Goal: Transaction & Acquisition: Purchase product/service

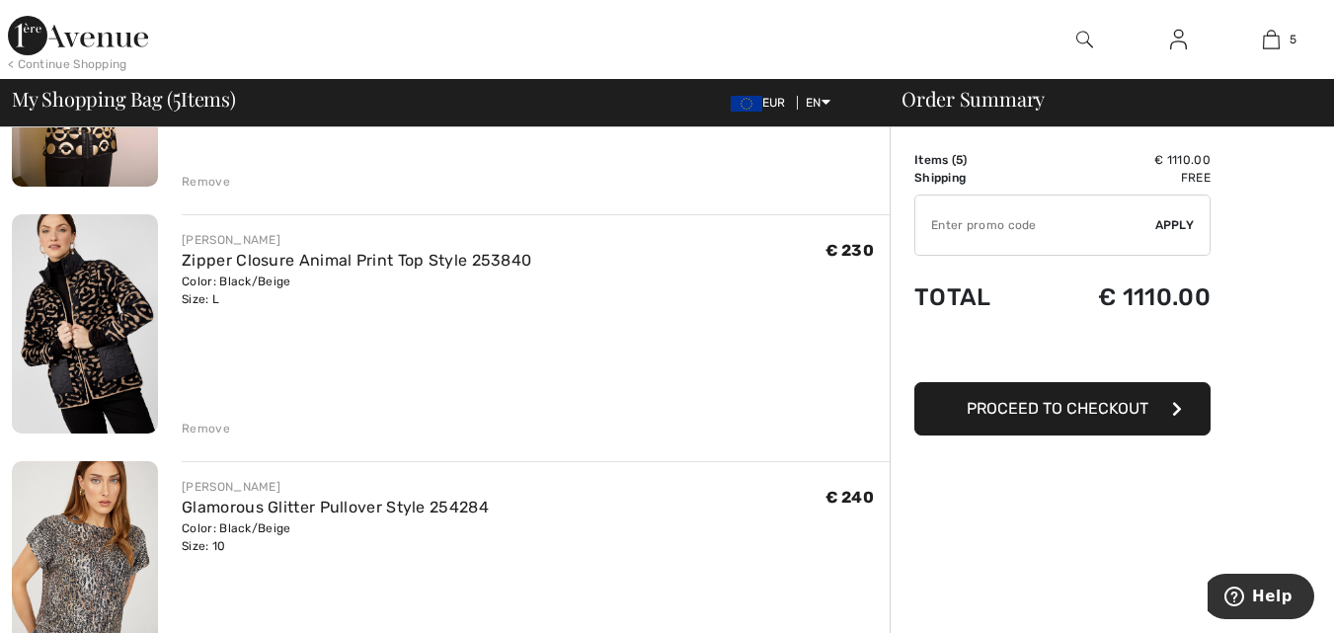
scroll to position [883, 0]
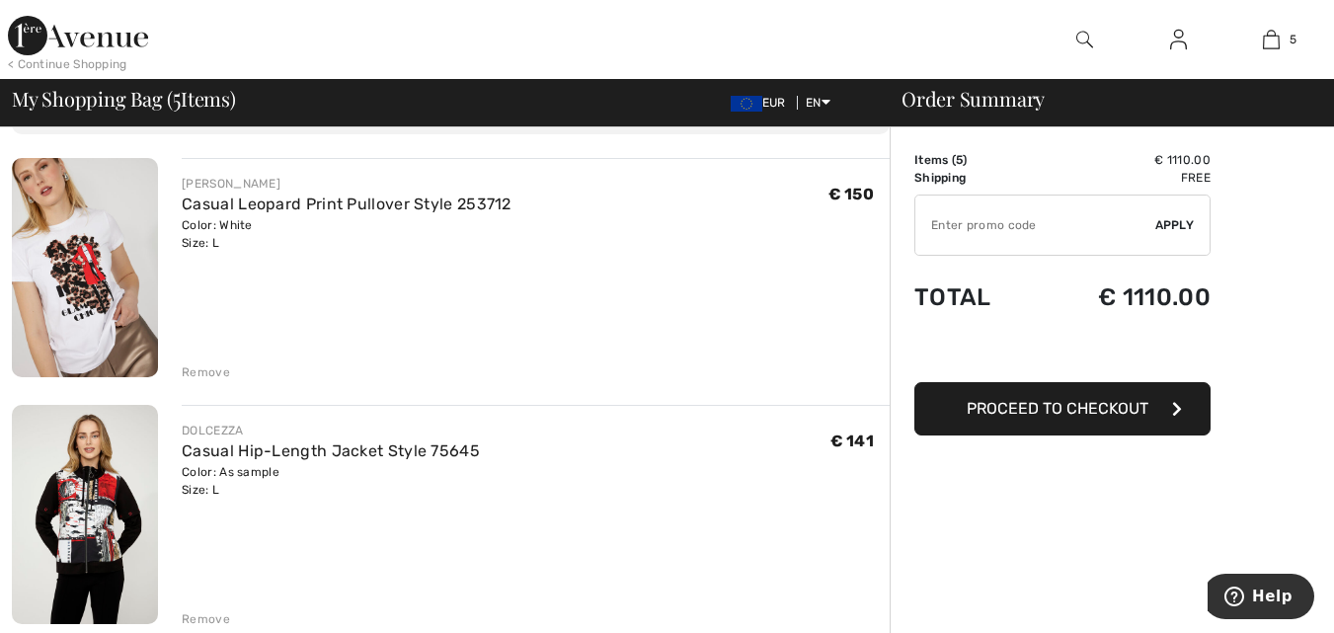
scroll to position [197, 0]
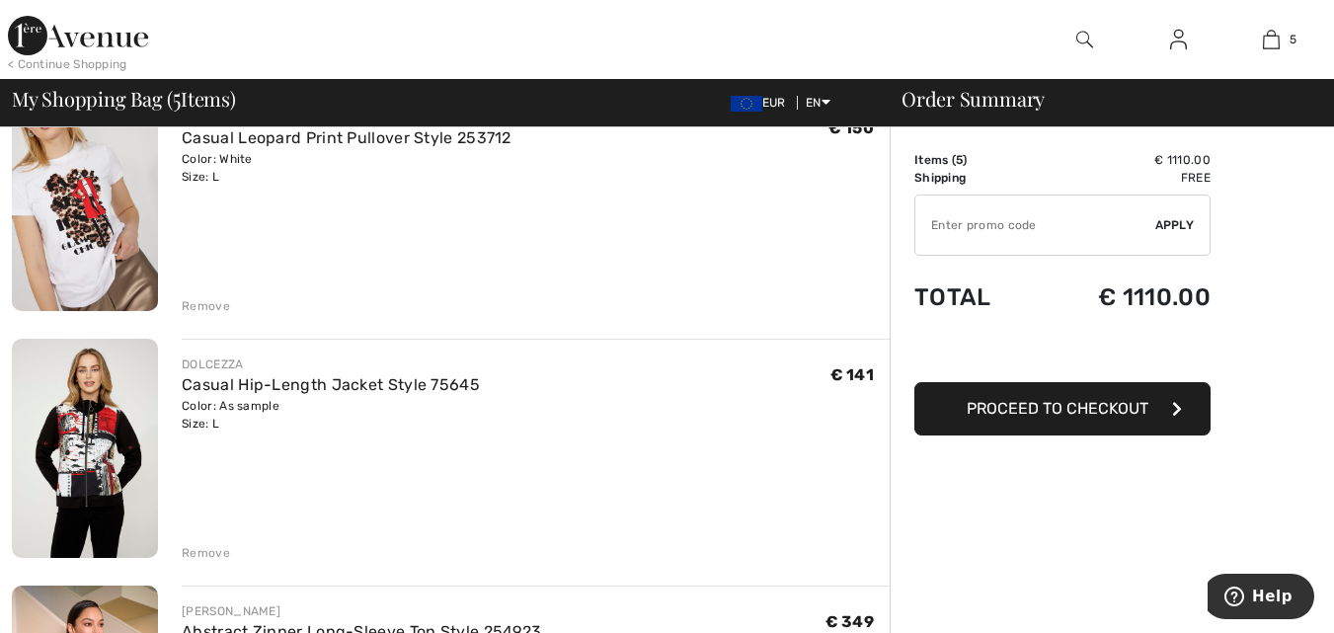
click at [120, 467] on img at bounding box center [85, 448] width 146 height 219
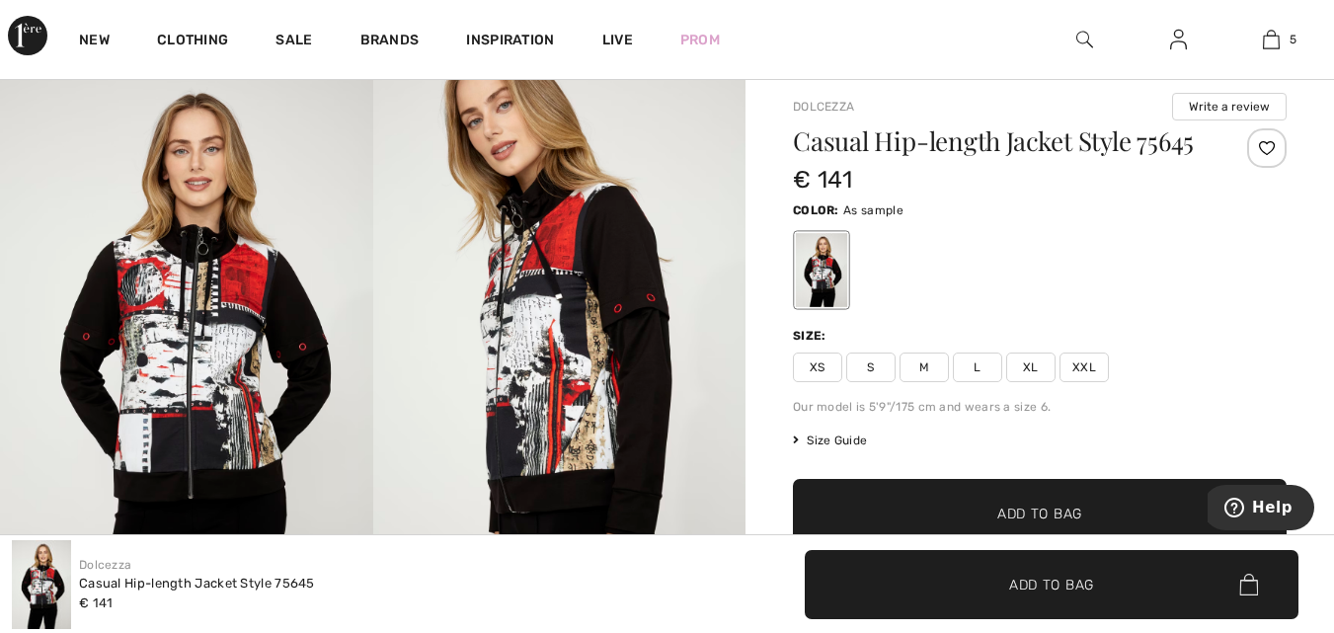
scroll to position [145, 0]
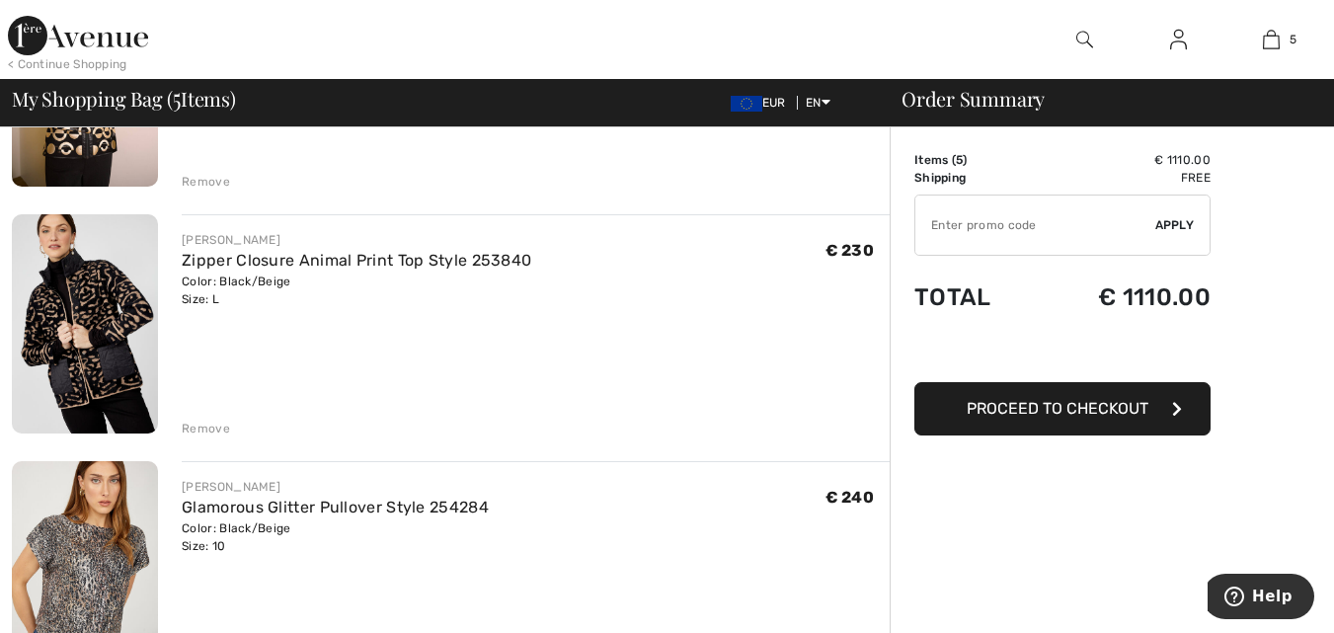
scroll to position [870, 0]
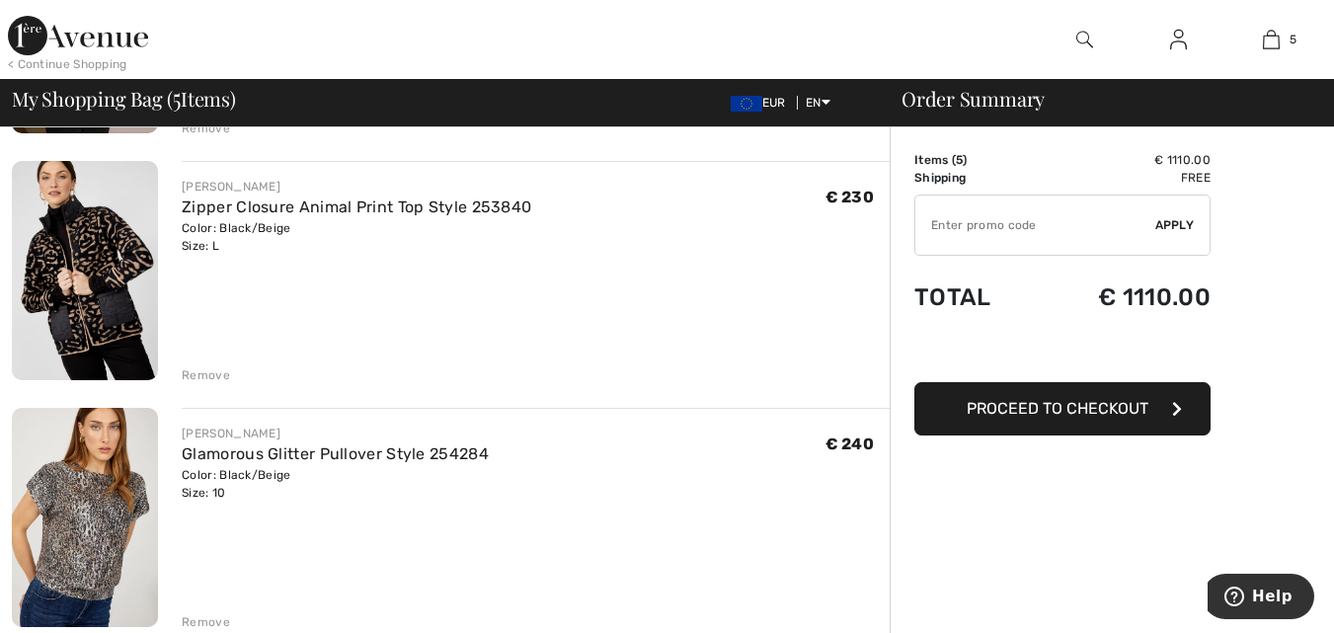
click at [193, 375] on div "Remove" at bounding box center [206, 375] width 48 height 18
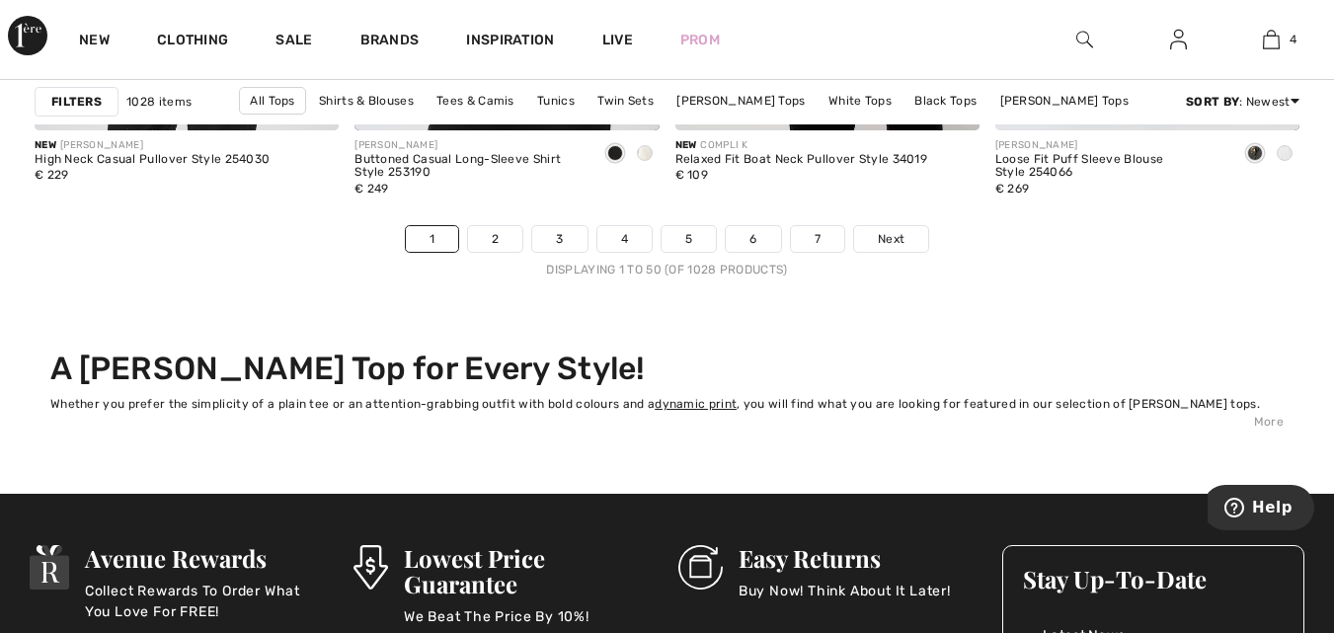
scroll to position [8746, 0]
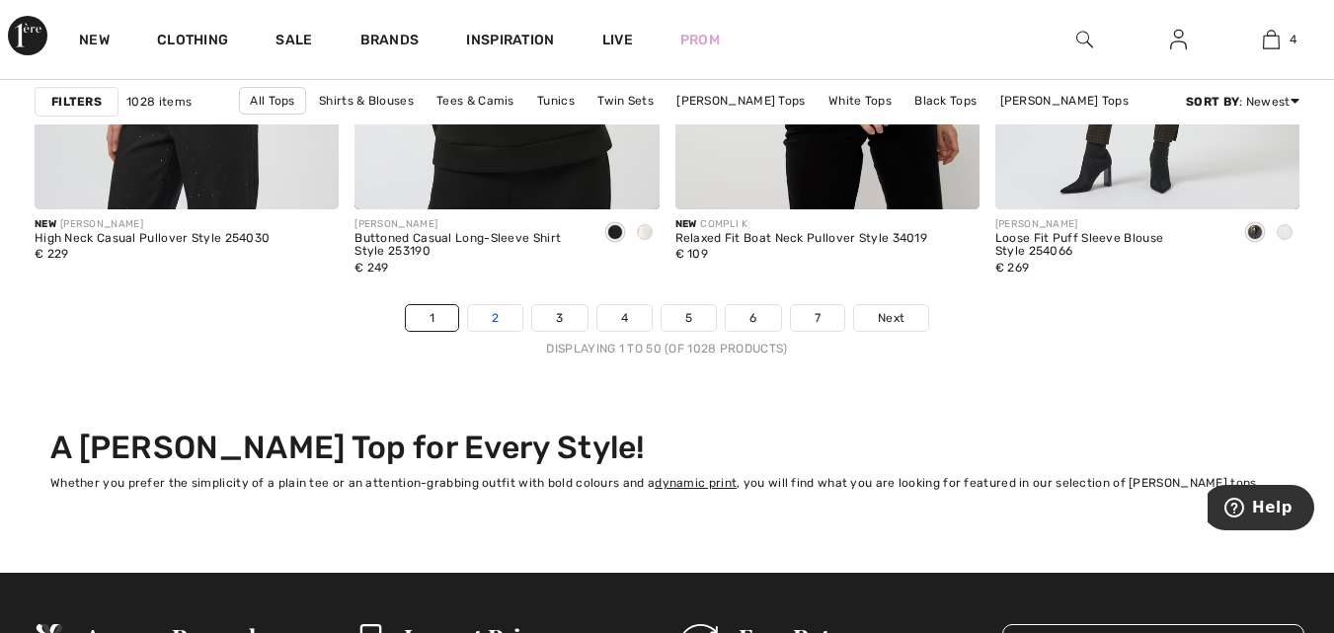
click at [475, 313] on link "2" at bounding box center [495, 318] width 54 height 26
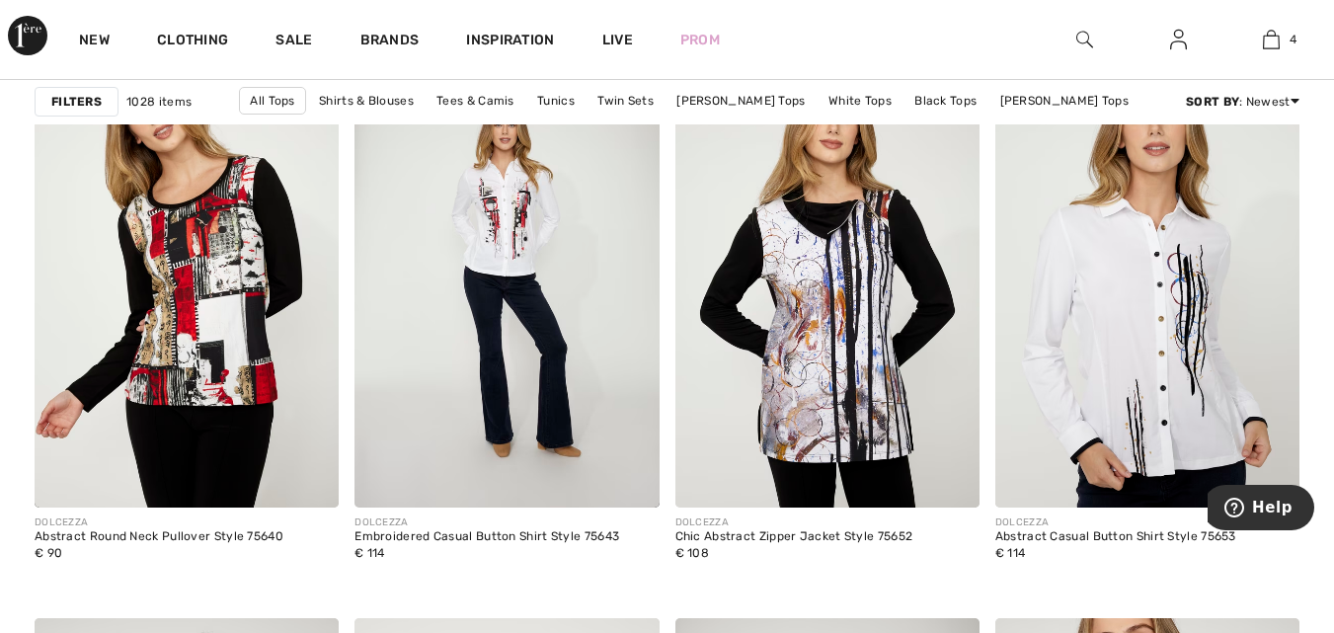
scroll to position [7920, 0]
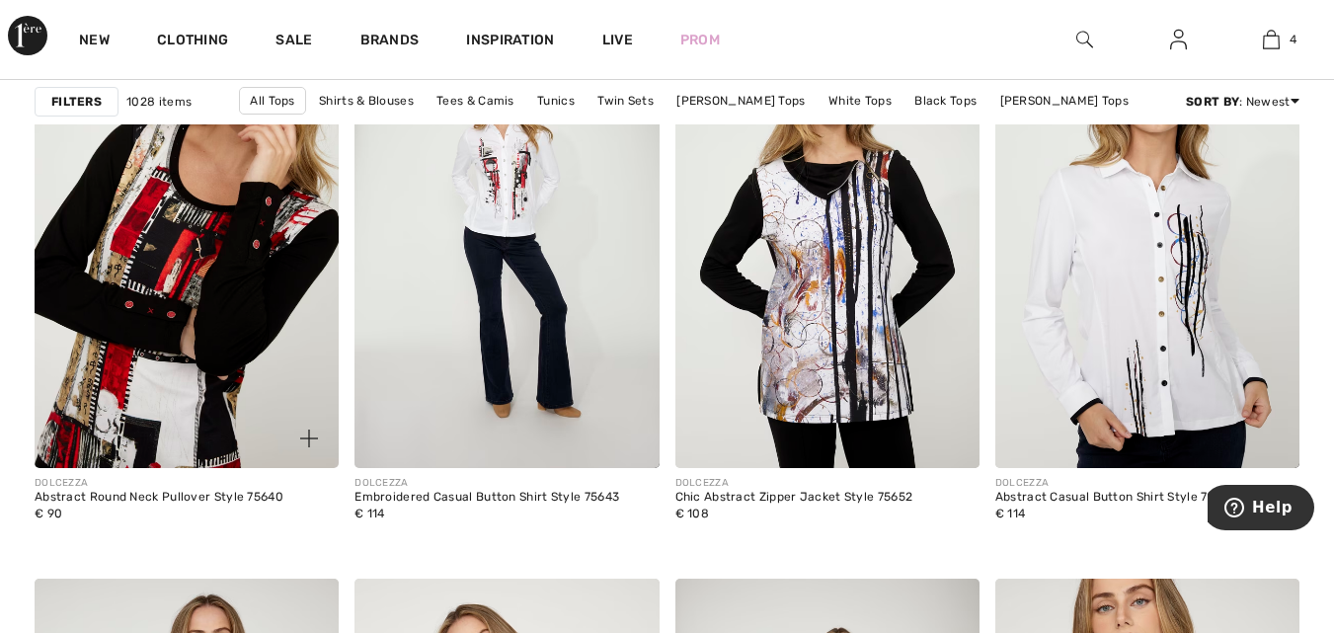
click at [178, 274] on img at bounding box center [187, 240] width 304 height 456
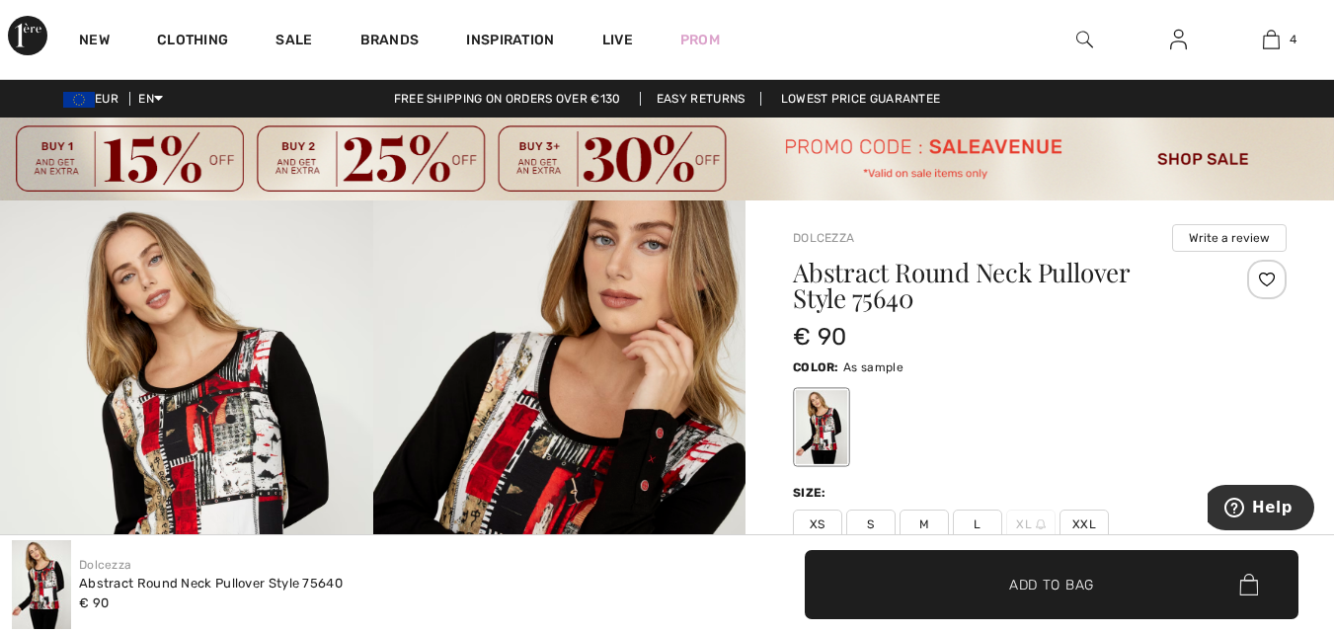
click at [984, 523] on span "L" at bounding box center [977, 524] width 49 height 30
click at [1030, 585] on span "Add to Bag" at bounding box center [1051, 584] width 85 height 21
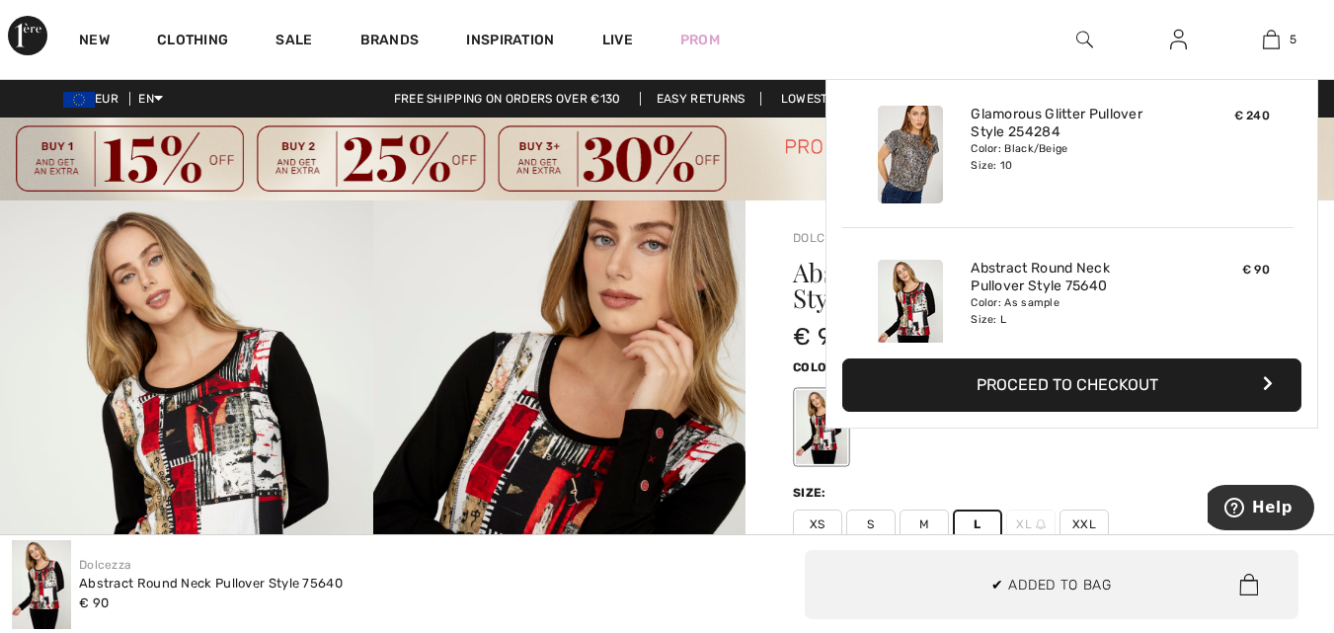
scroll to position [523, 0]
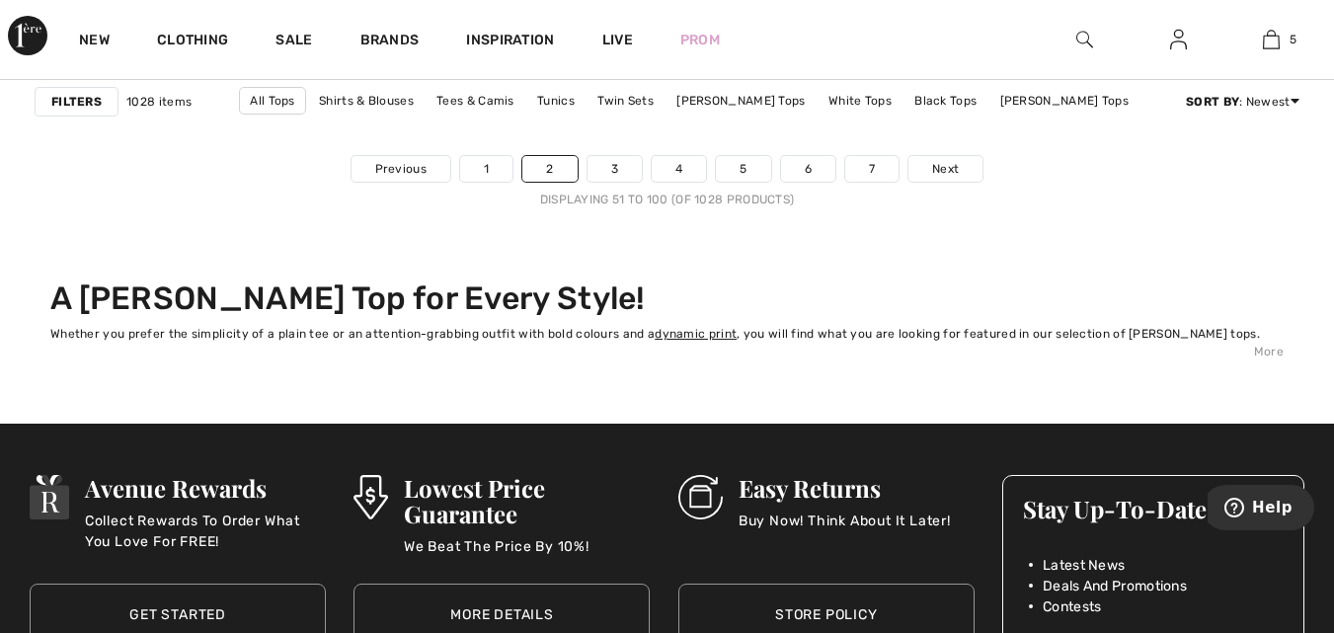
scroll to position [8829, 0]
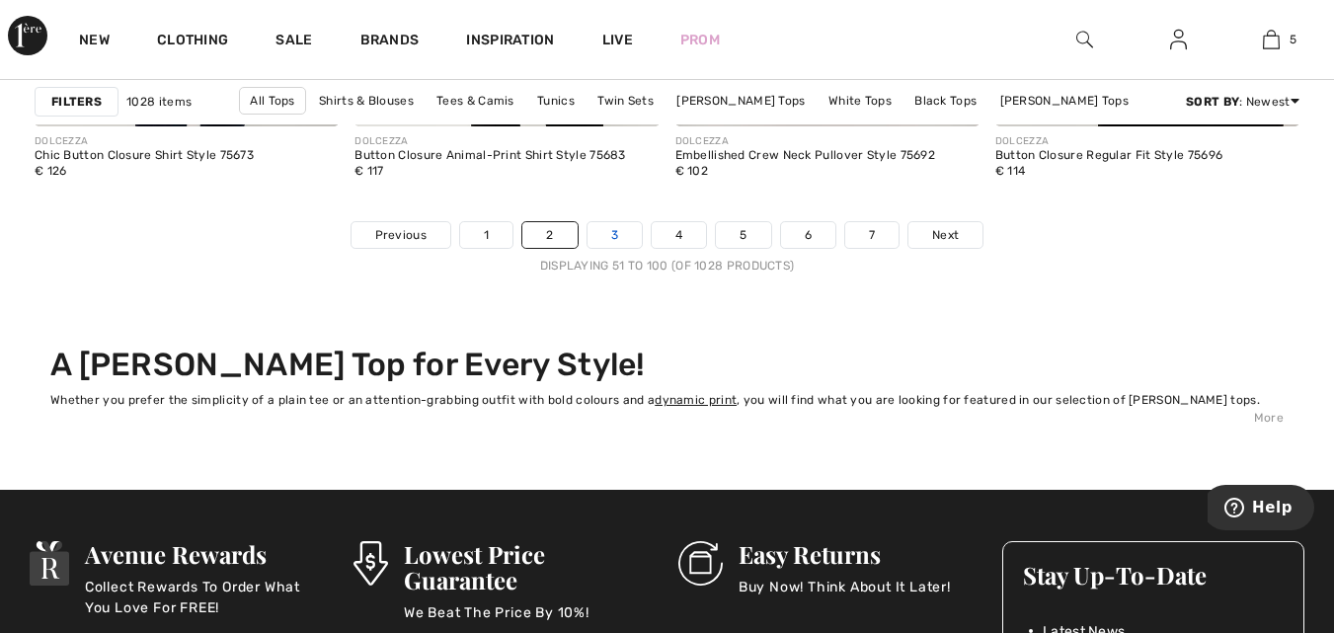
click at [619, 235] on link "3" at bounding box center [614, 235] width 54 height 26
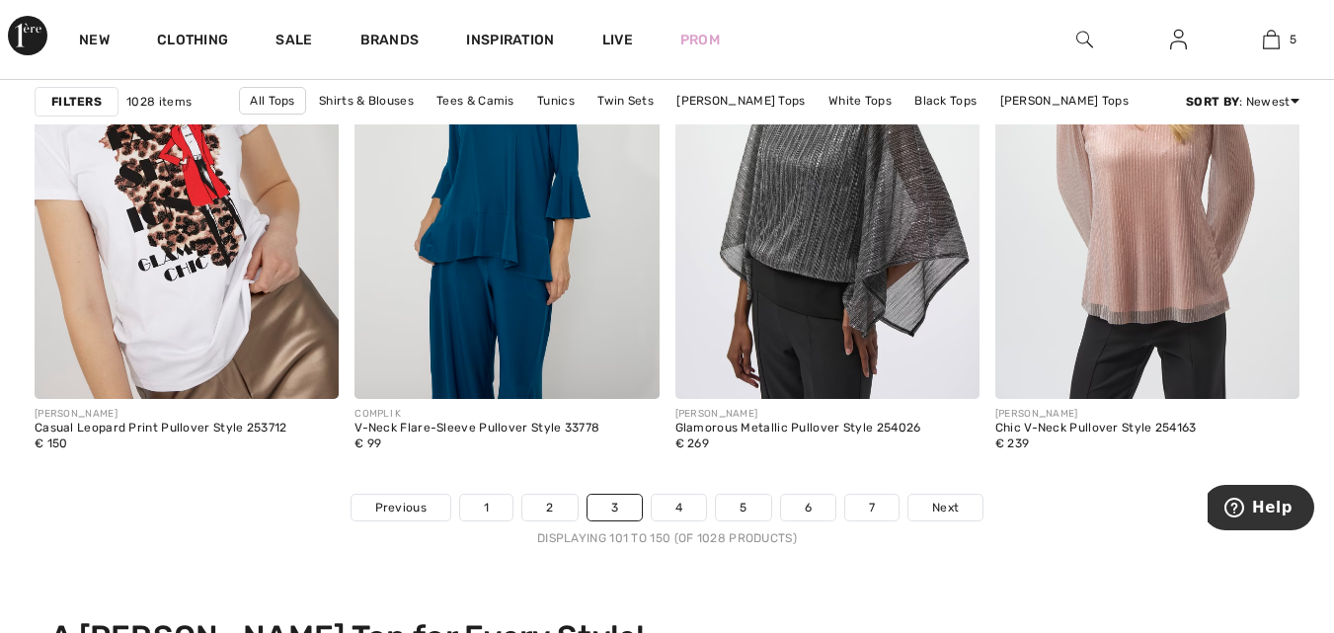
scroll to position [8649, 0]
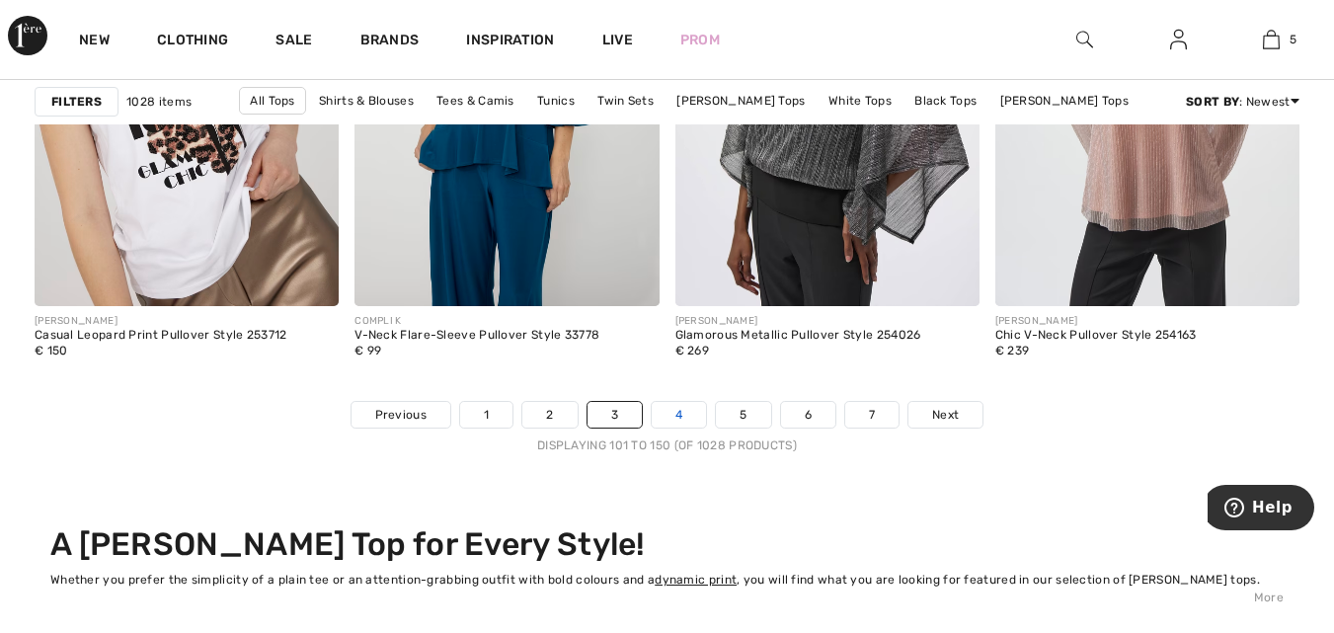
click at [675, 416] on link "4" at bounding box center [679, 415] width 54 height 26
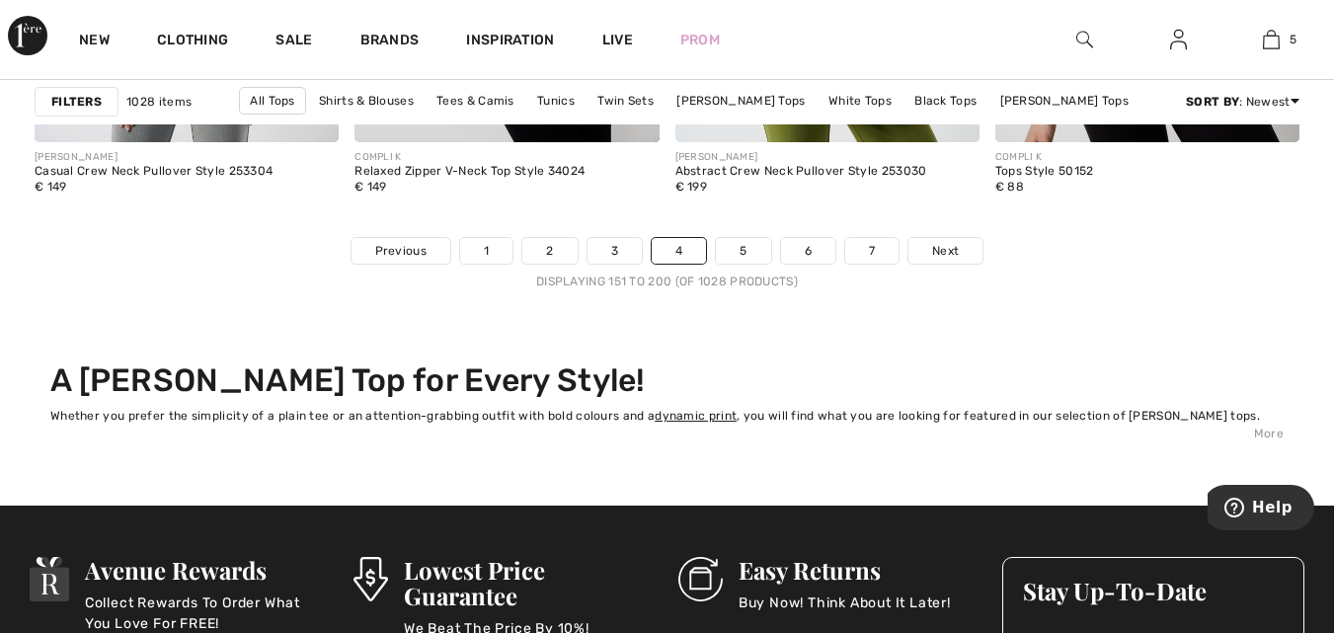
scroll to position [8879, 0]
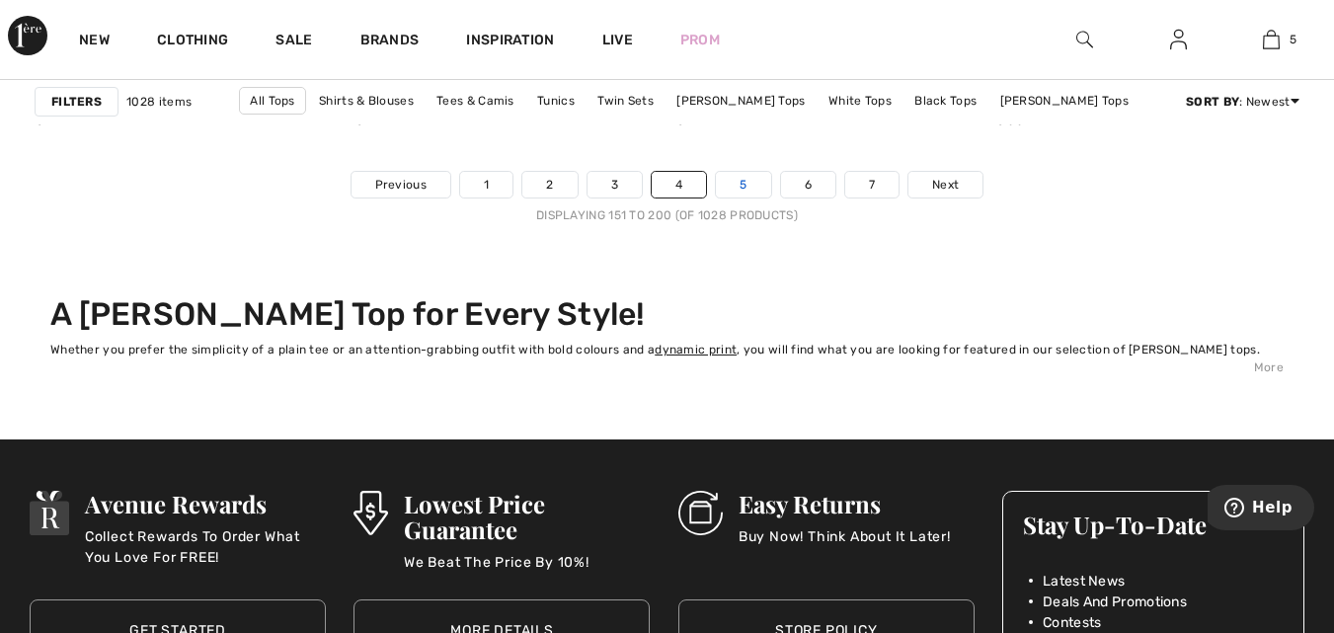
click at [735, 196] on link "5" at bounding box center [743, 185] width 54 height 26
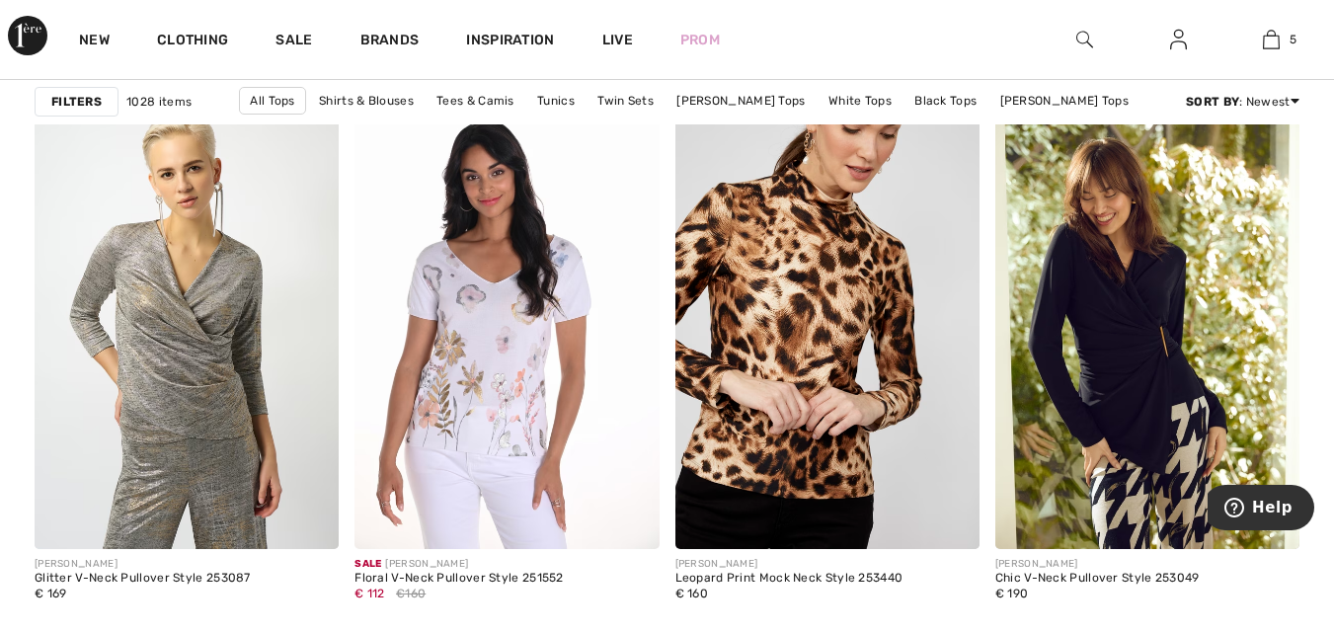
scroll to position [8485, 0]
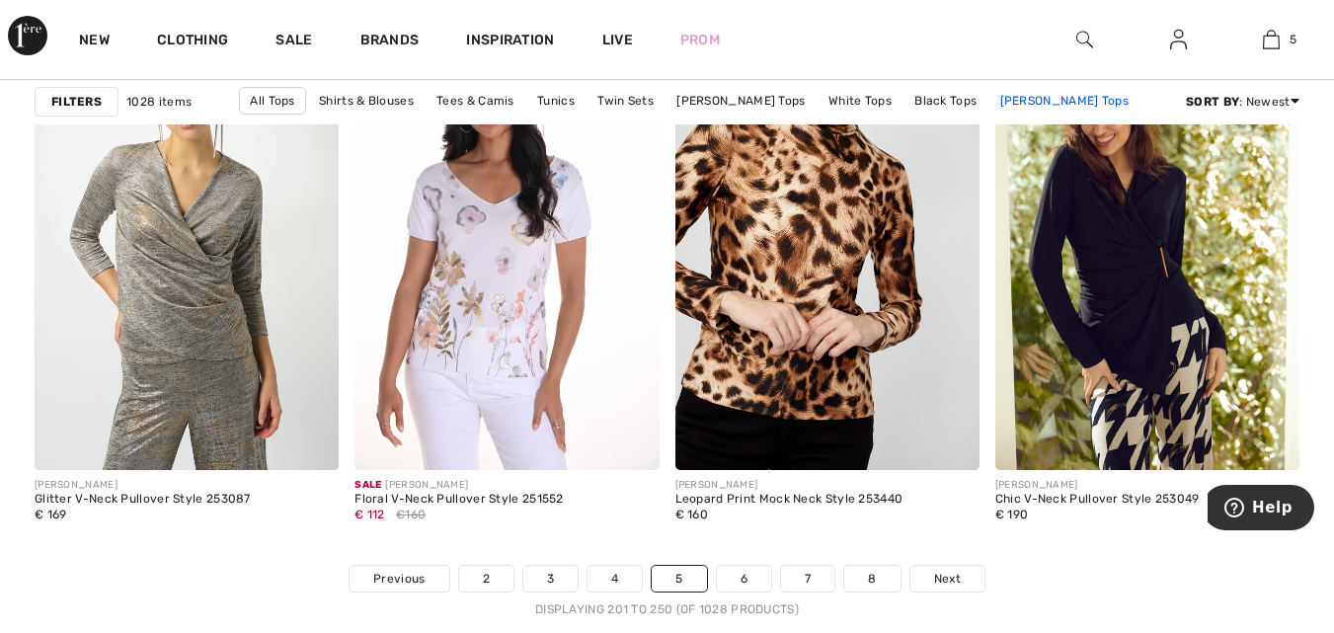
click at [1013, 101] on link "[PERSON_NAME] Tops" at bounding box center [1064, 101] width 148 height 26
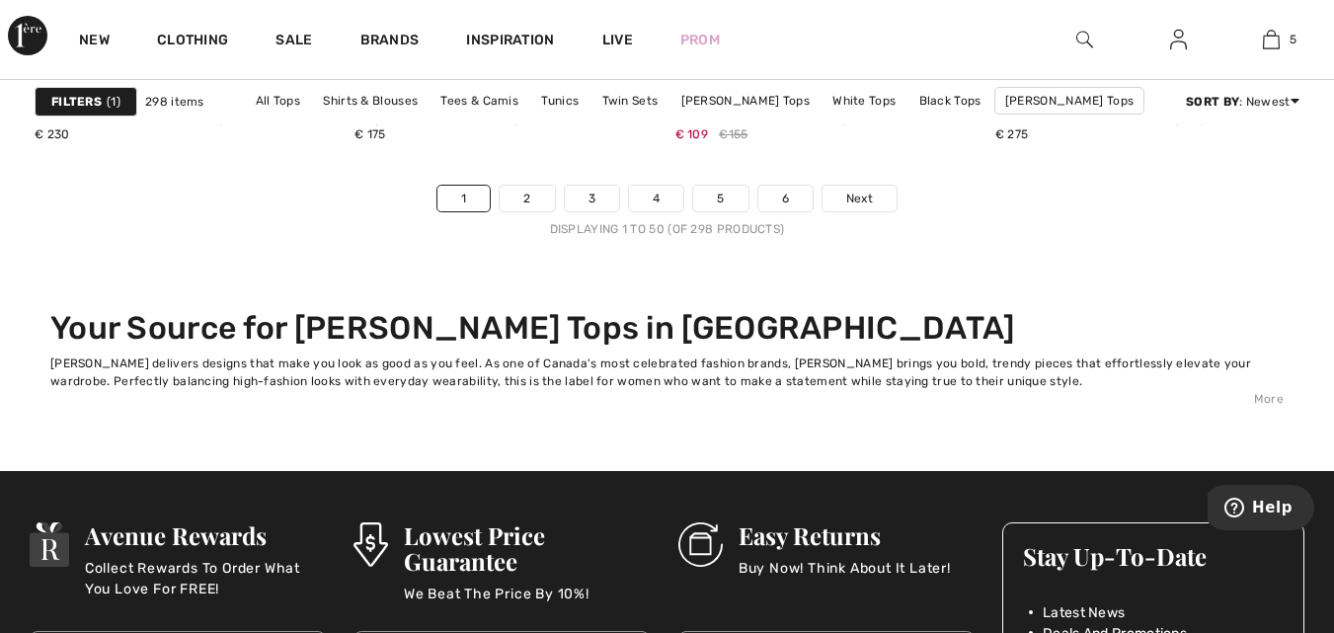
scroll to position [8790, 0]
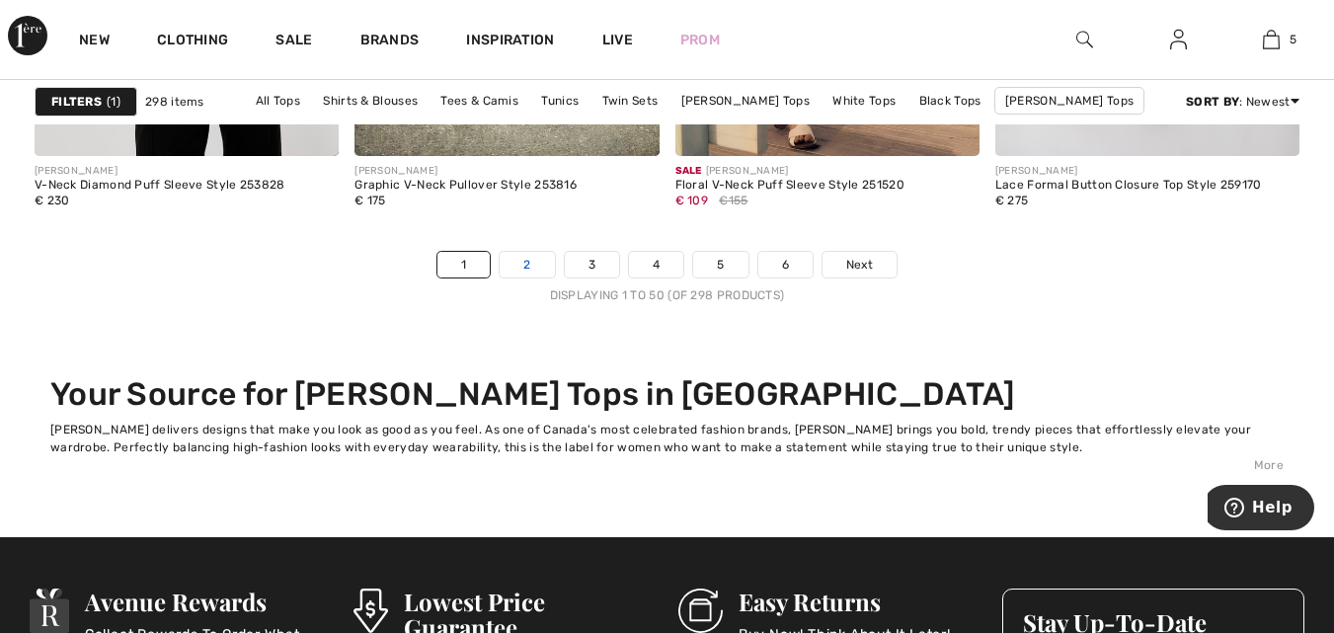
click at [529, 269] on link "2" at bounding box center [527, 265] width 54 height 26
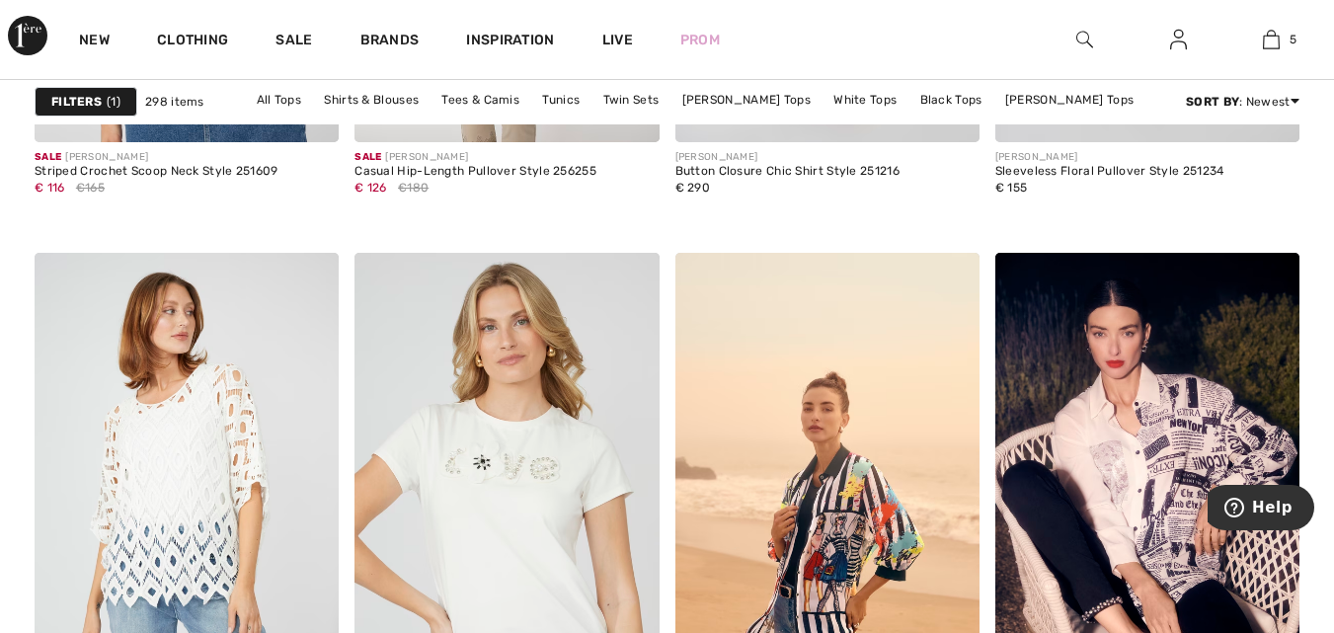
scroll to position [8302, 0]
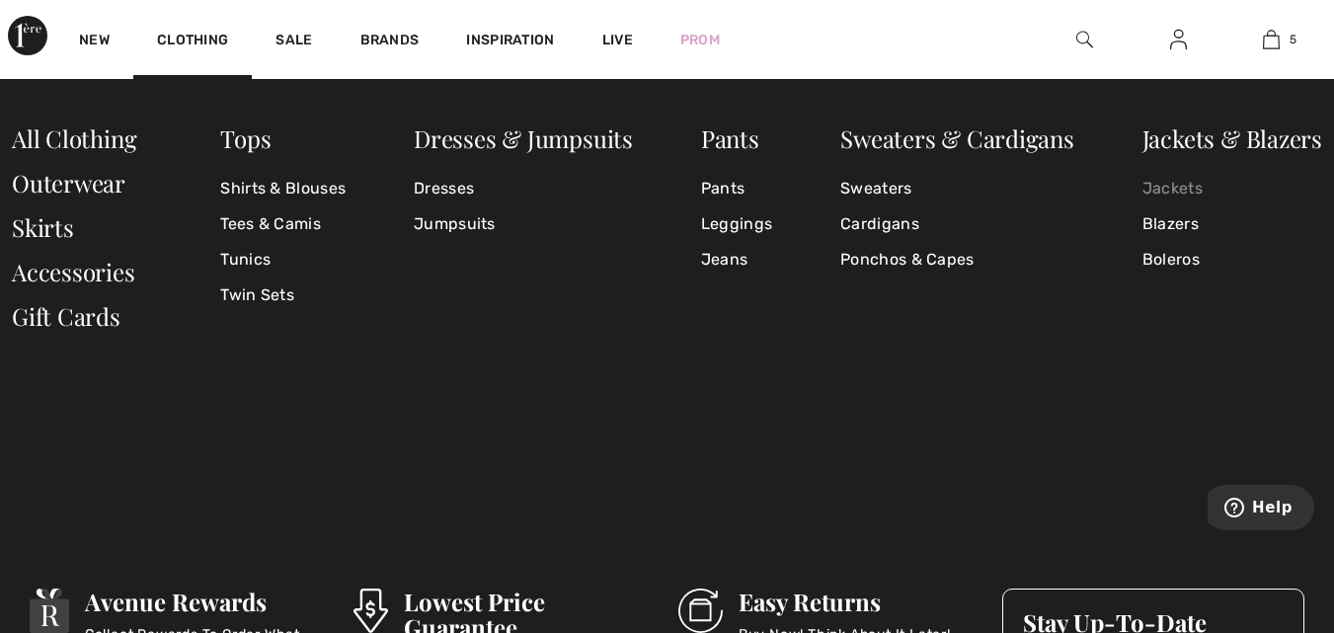
click at [1162, 184] on link "Jackets" at bounding box center [1232, 189] width 180 height 36
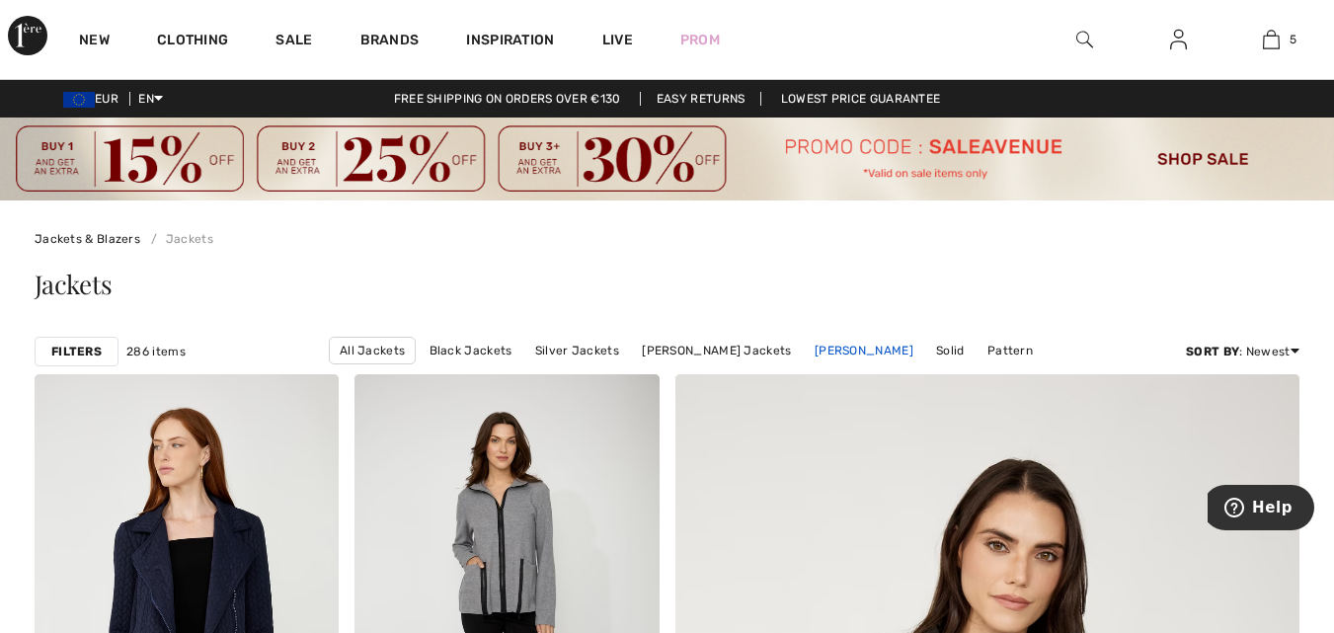
click at [823, 352] on link "[PERSON_NAME]" at bounding box center [864, 351] width 118 height 26
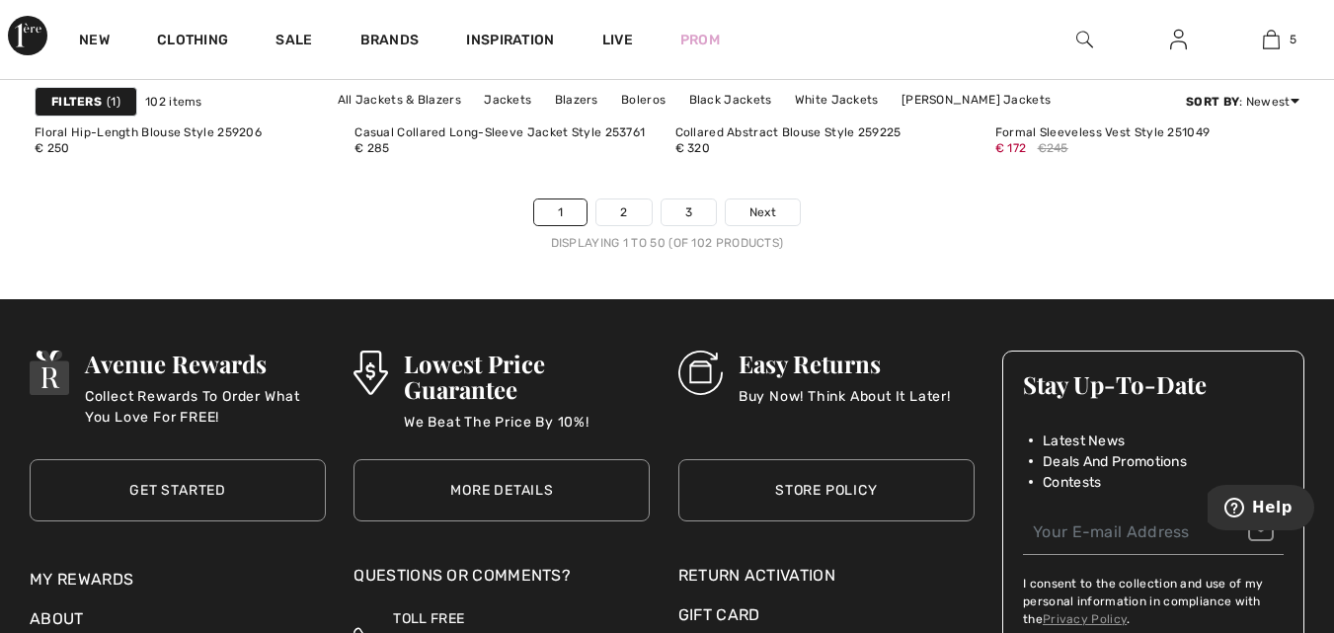
scroll to position [8683, 0]
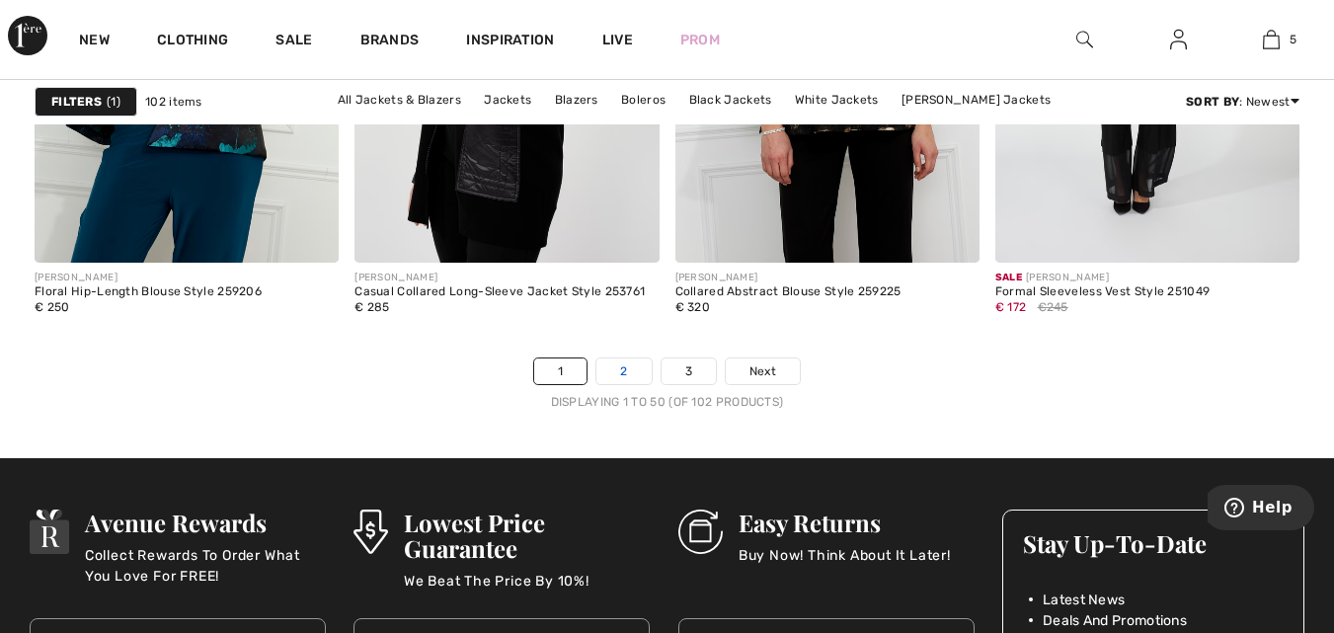
click at [615, 373] on link "2" at bounding box center [623, 371] width 54 height 26
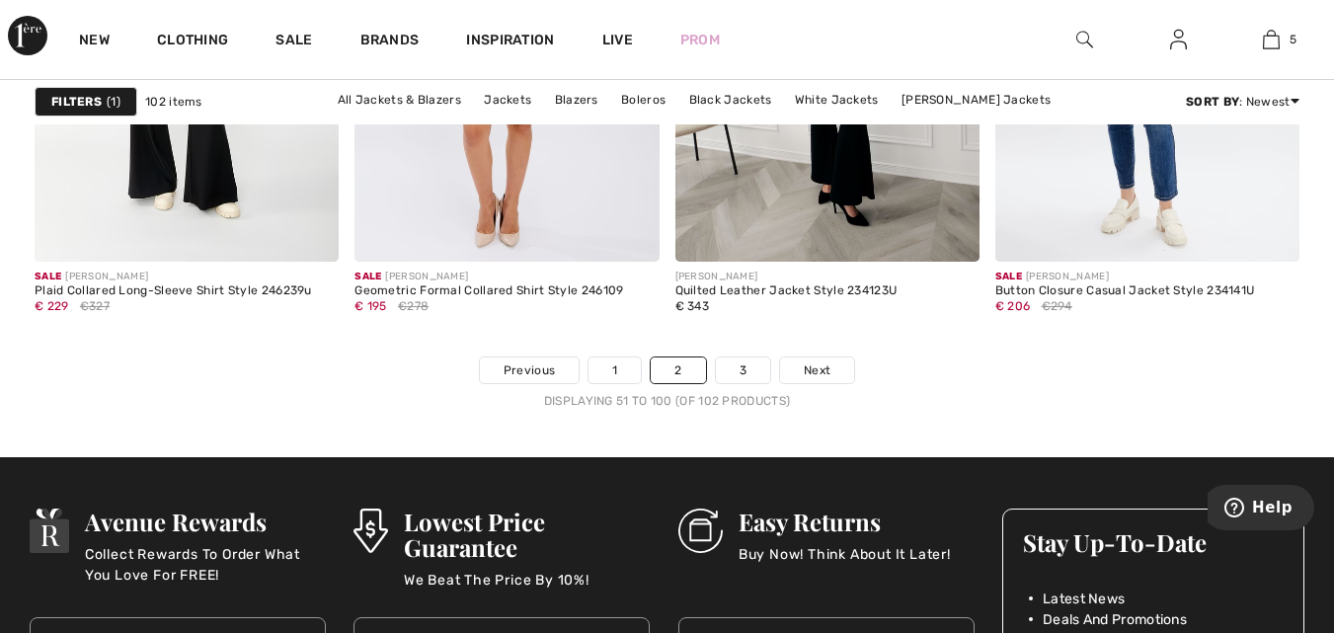
scroll to position [8723, 0]
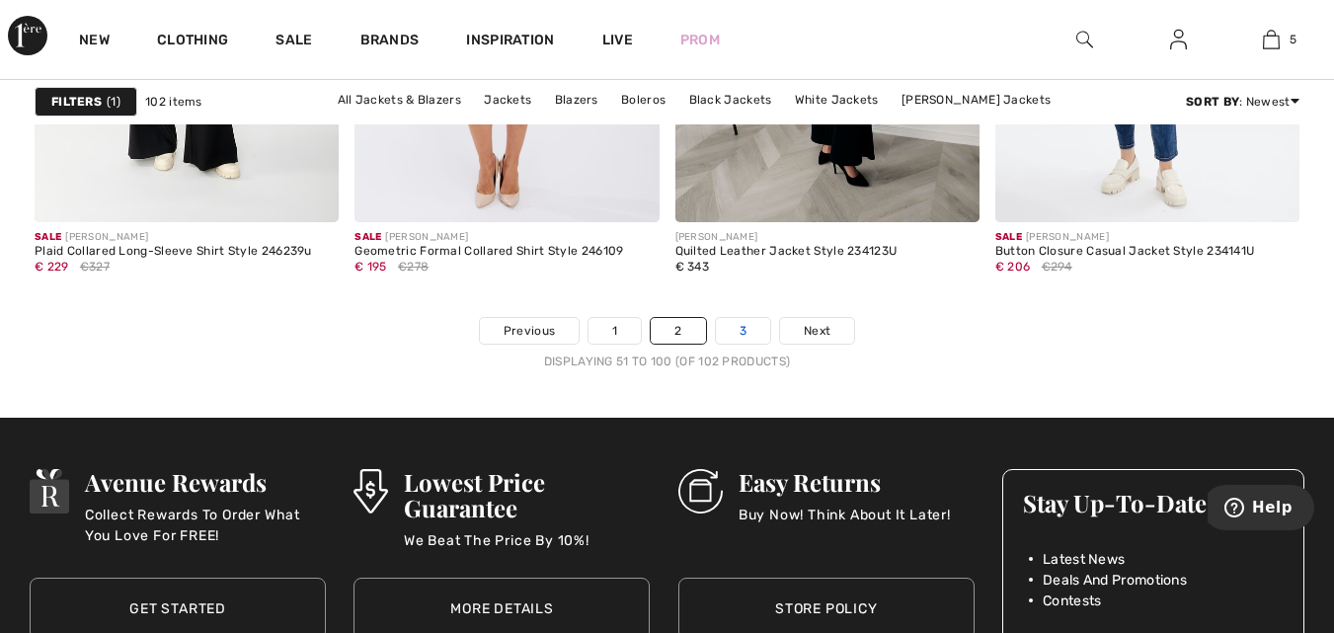
click at [745, 328] on link "3" at bounding box center [743, 331] width 54 height 26
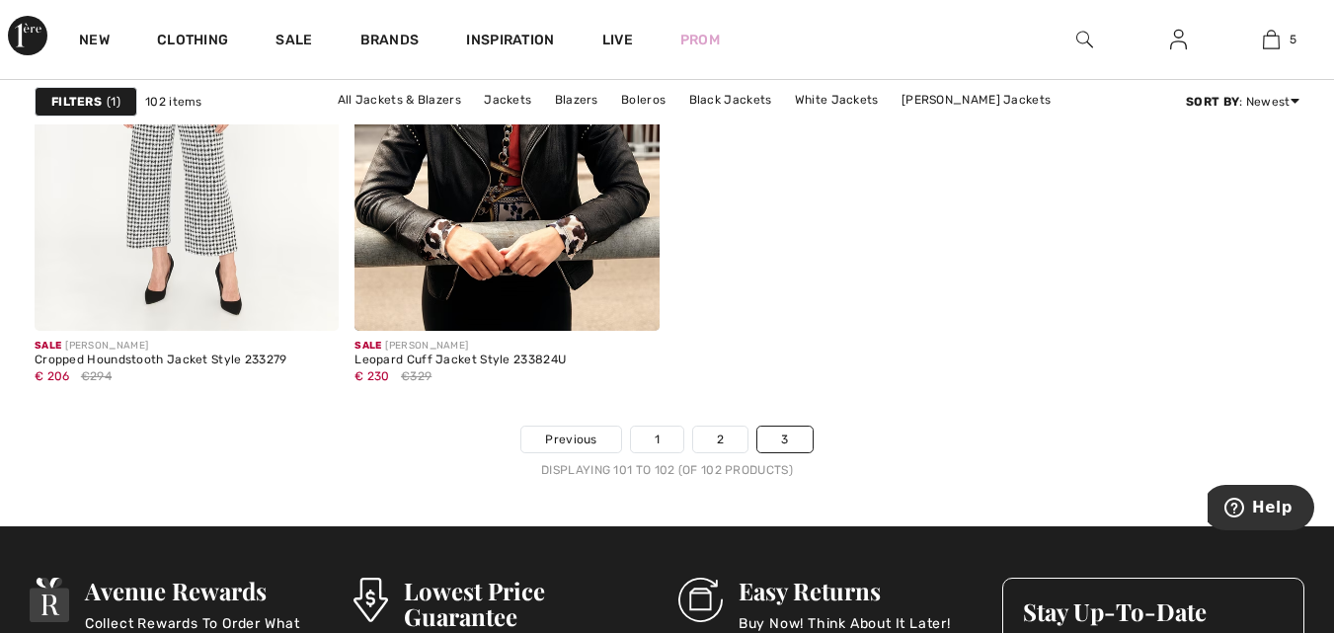
scroll to position [440, 0]
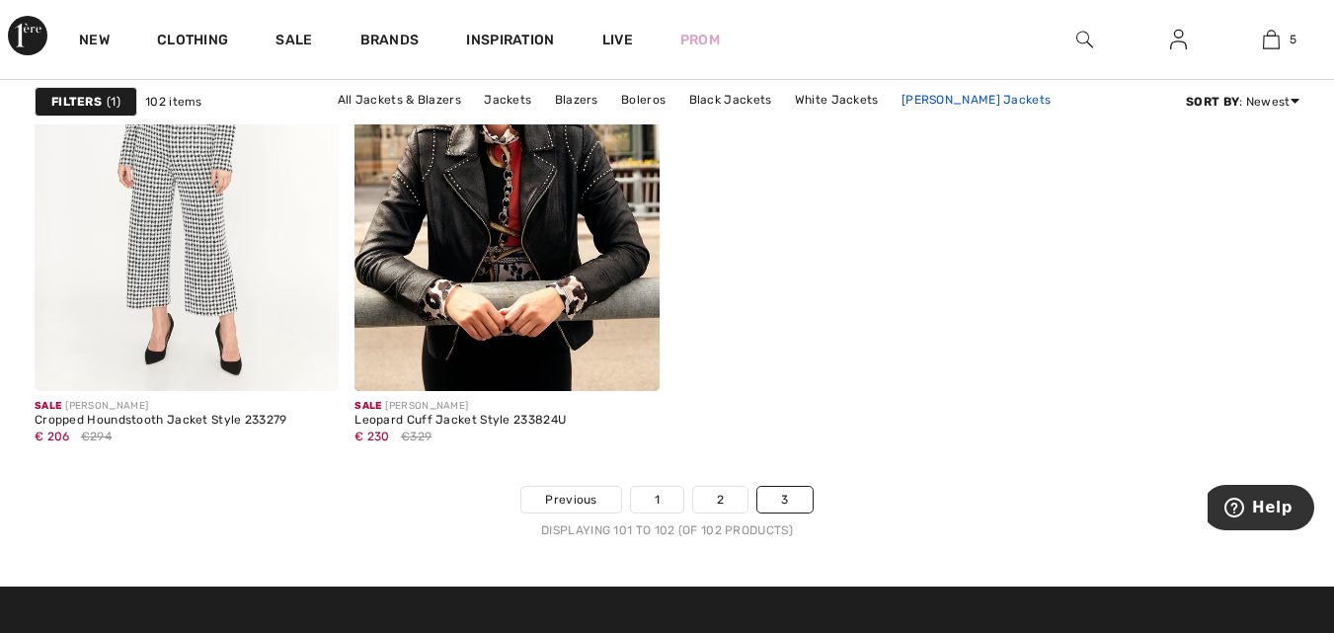
click at [892, 95] on link "[PERSON_NAME] Jackets" at bounding box center [976, 100] width 169 height 26
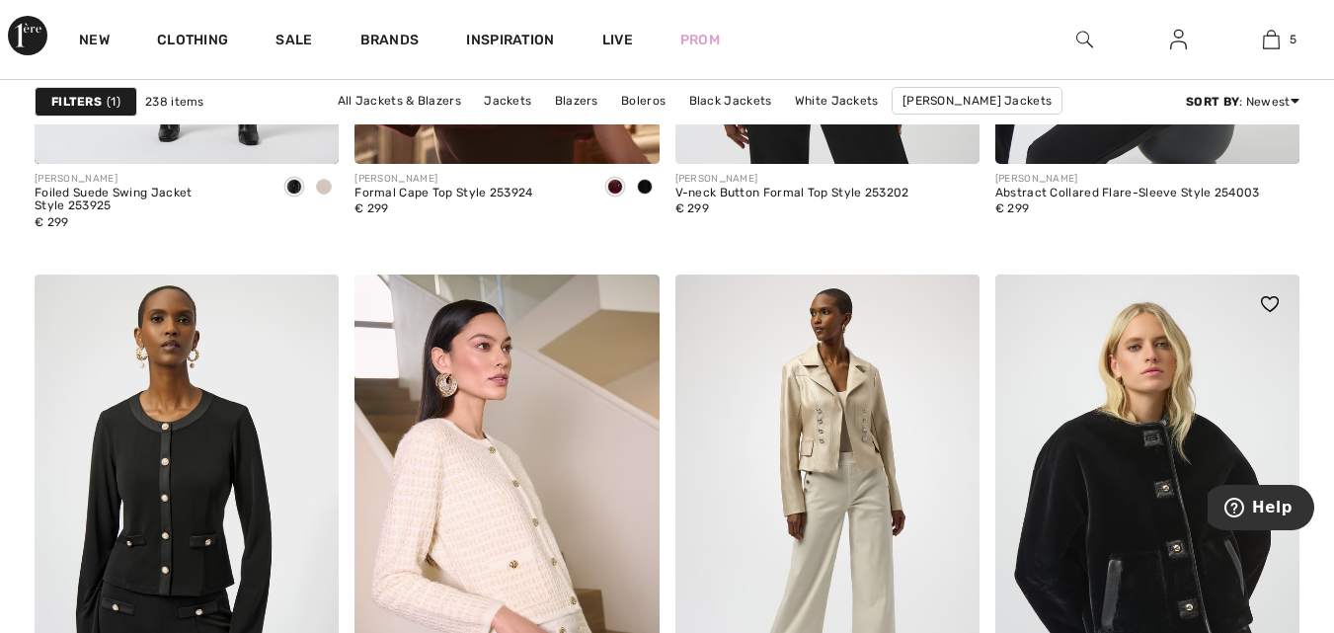
scroll to position [6263, 0]
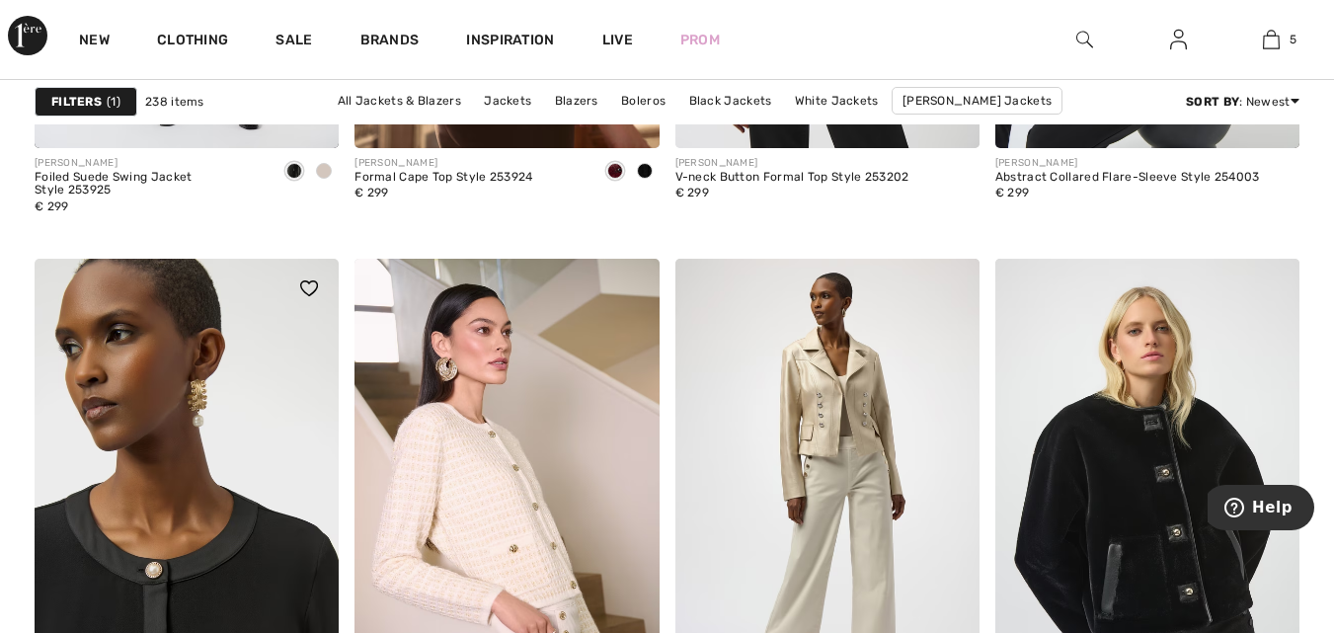
click at [196, 593] on img at bounding box center [187, 487] width 304 height 456
